Goal: Check status: Check status

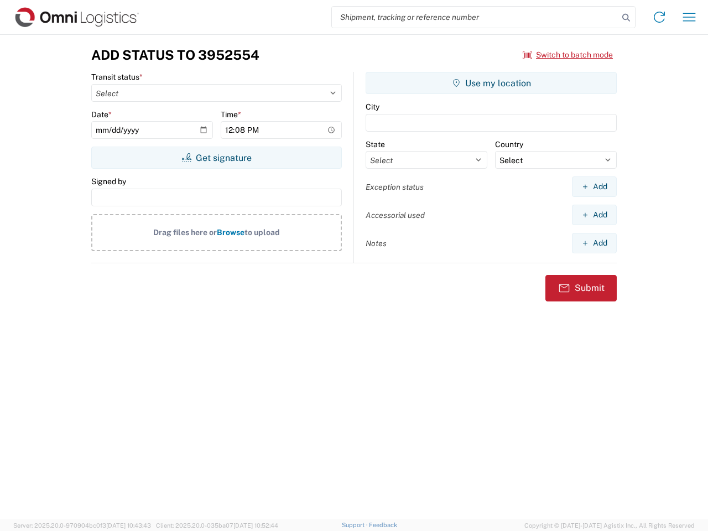
click at [475, 17] on input "search" at bounding box center [475, 17] width 287 height 21
click at [626, 18] on icon at bounding box center [625, 17] width 15 height 15
click at [659, 17] on icon at bounding box center [659, 17] width 18 height 18
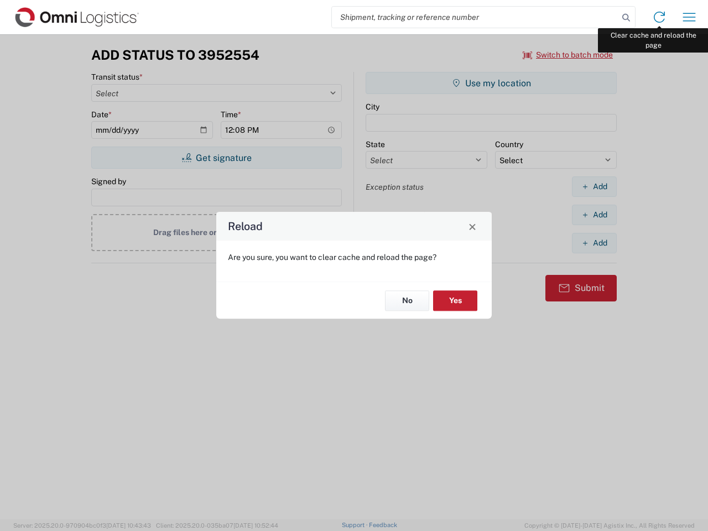
click at [689, 17] on div "Reload Are you sure, you want to clear cache and reload the page? No Yes" at bounding box center [354, 265] width 708 height 531
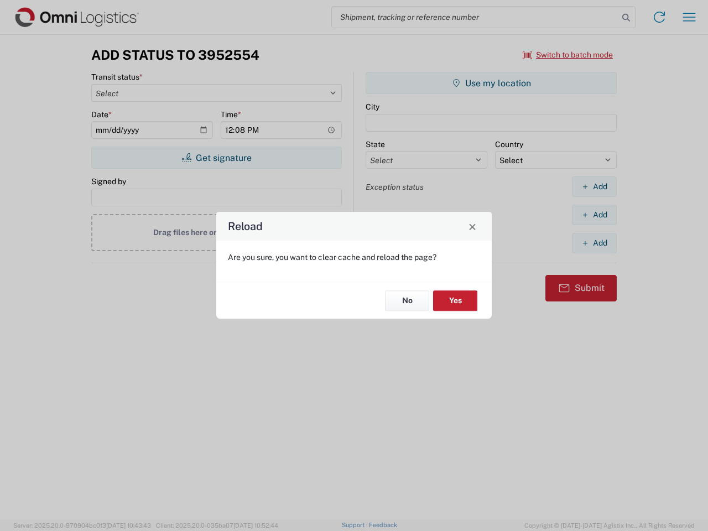
click at [568, 55] on div "Reload Are you sure, you want to clear cache and reload the page? No Yes" at bounding box center [354, 265] width 708 height 531
click at [216, 158] on div "Reload Are you sure, you want to clear cache and reload the page? No Yes" at bounding box center [354, 265] width 708 height 531
click at [491, 83] on div "Reload Are you sure, you want to clear cache and reload the page? No Yes" at bounding box center [354, 265] width 708 height 531
click at [594, 186] on div "Reload Are you sure, you want to clear cache and reload the page? No Yes" at bounding box center [354, 265] width 708 height 531
click at [594, 215] on div "Reload Are you sure, you want to clear cache and reload the page? No Yes" at bounding box center [354, 265] width 708 height 531
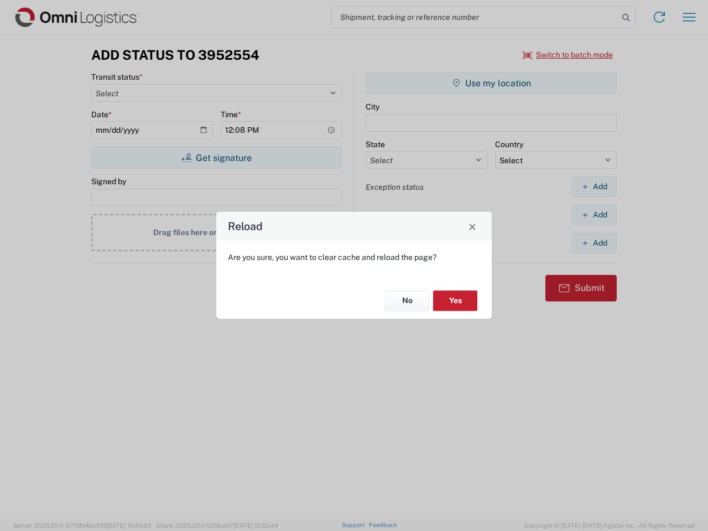
click at [594, 243] on div "Reload Are you sure, you want to clear cache and reload the page? No Yes" at bounding box center [354, 265] width 708 height 531
